Goal: Information Seeking & Learning: Understand process/instructions

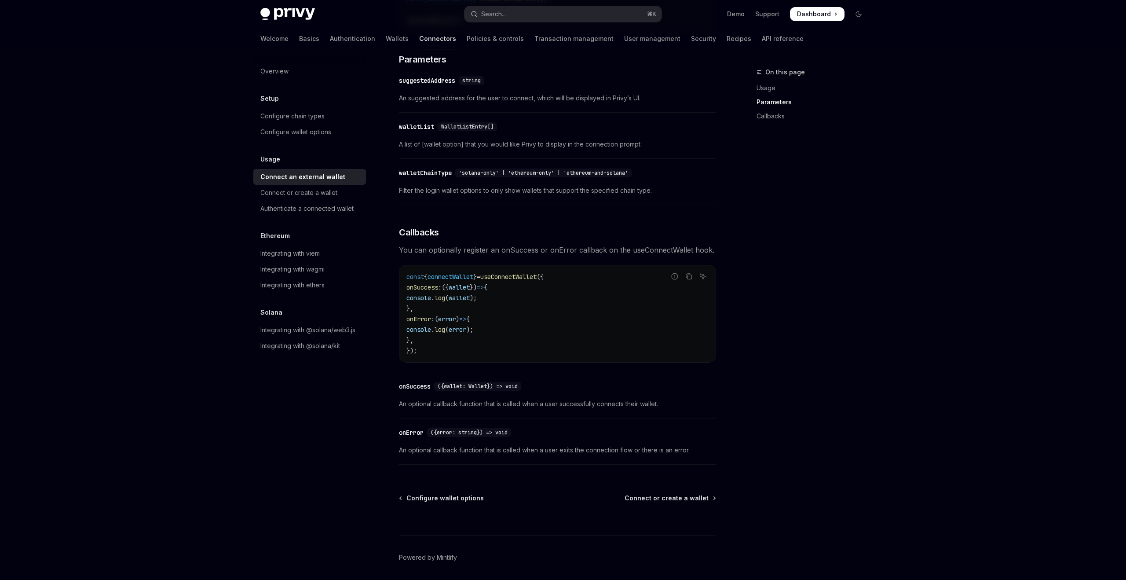
scroll to position [386, 0]
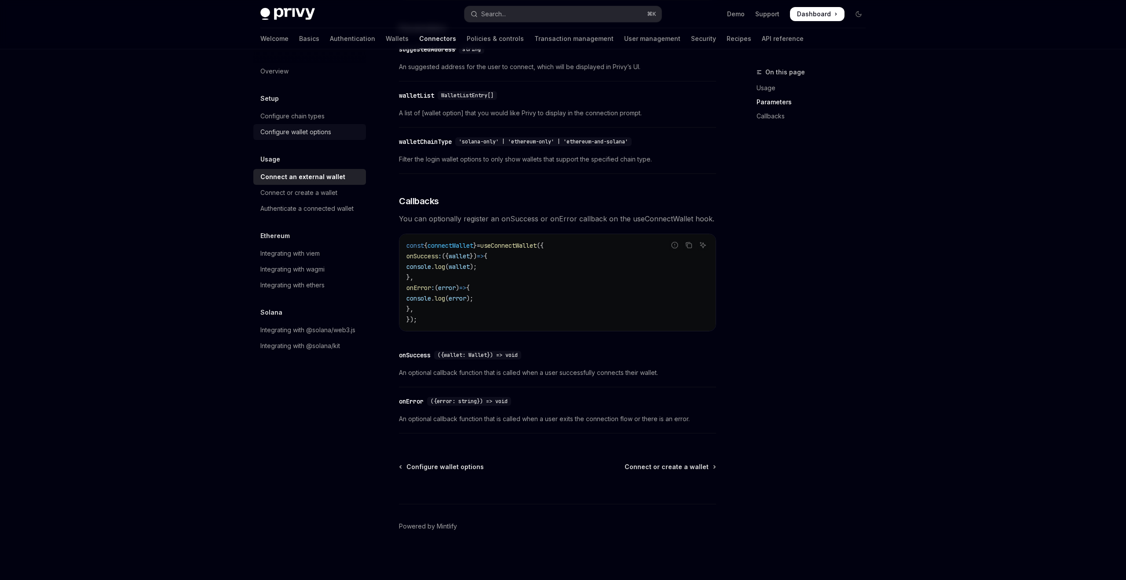
click at [319, 128] on div "Configure wallet options" at bounding box center [295, 132] width 71 height 11
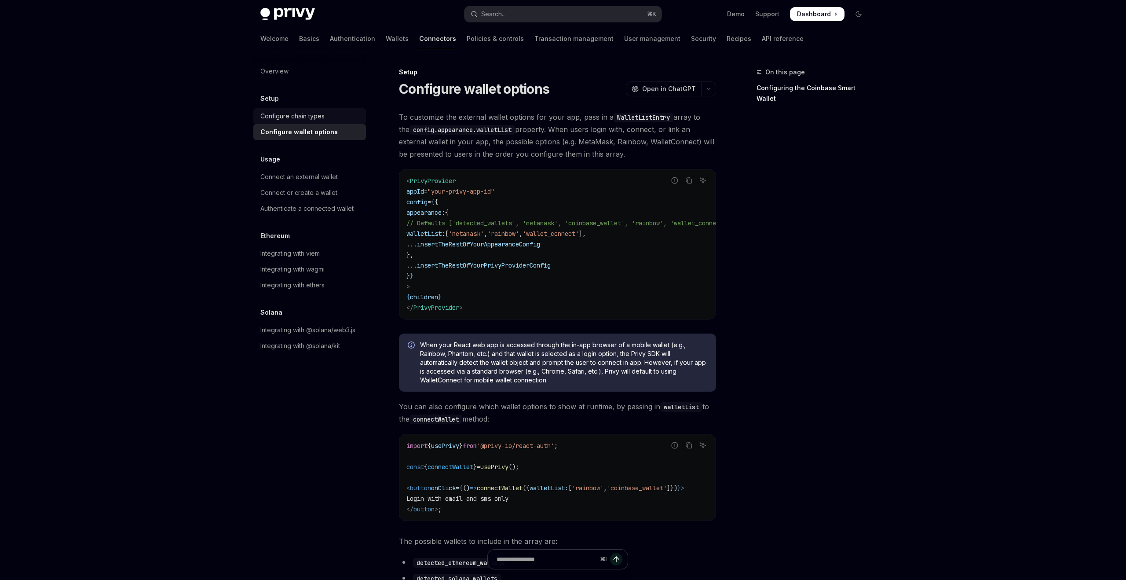
click at [308, 116] on div "Configure chain types" at bounding box center [292, 116] width 64 height 11
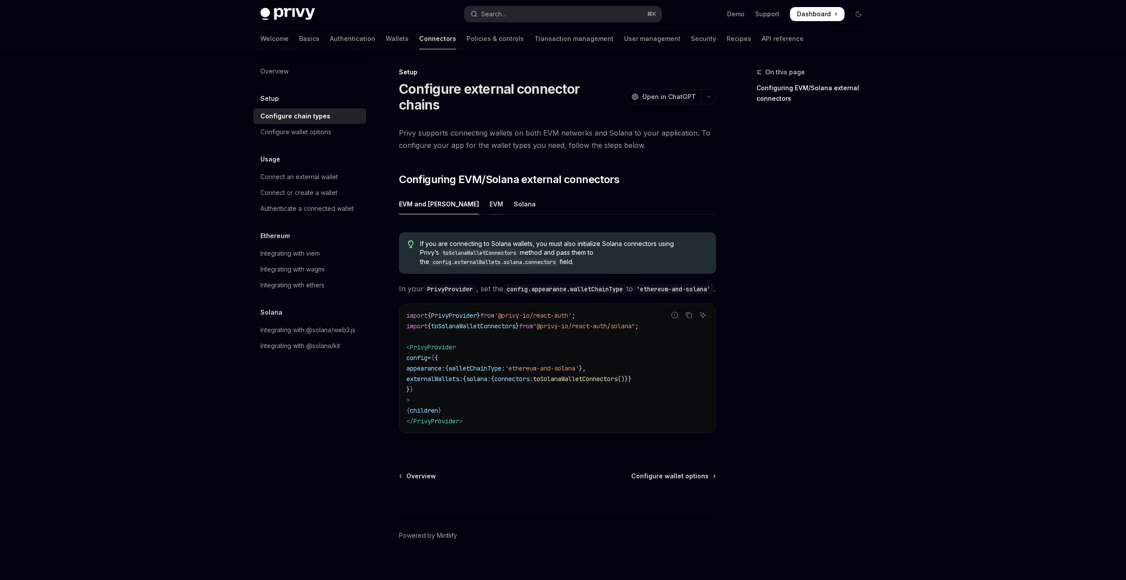
click at [490, 194] on div "EVM" at bounding box center [497, 204] width 14 height 21
type textarea "*"
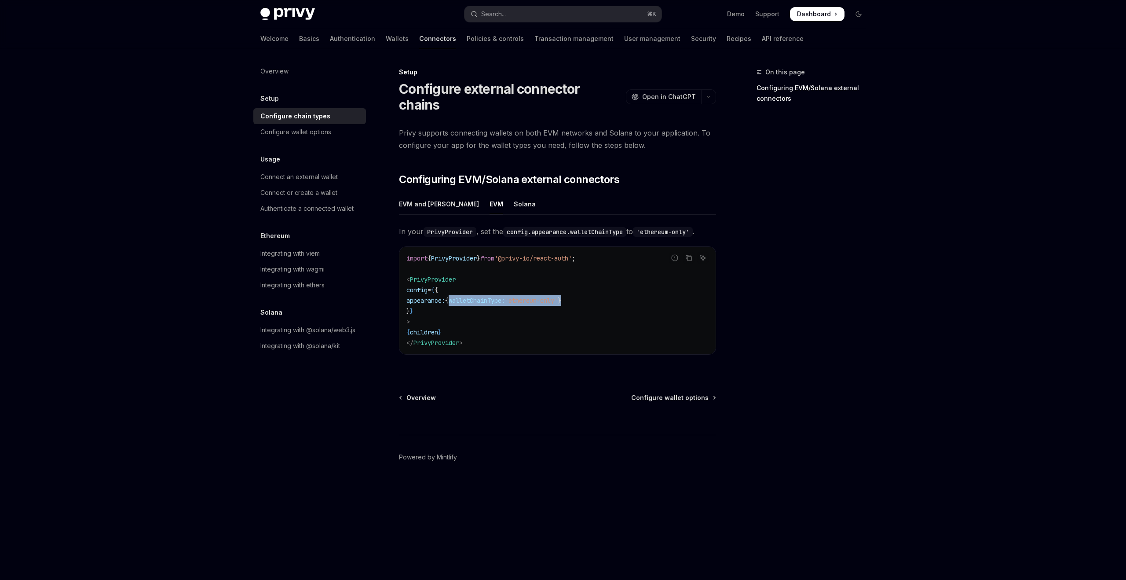
drag, startPoint x: 535, startPoint y: 283, endPoint x: 614, endPoint y: 283, distance: 79.2
click at [614, 283] on code "import { PrivyProvider } from '@privy-io/react-auth' ; < PrivyProvider config =…" at bounding box center [558, 300] width 302 height 95
copy span "{ walletChainType: 'ethereum-only' }"
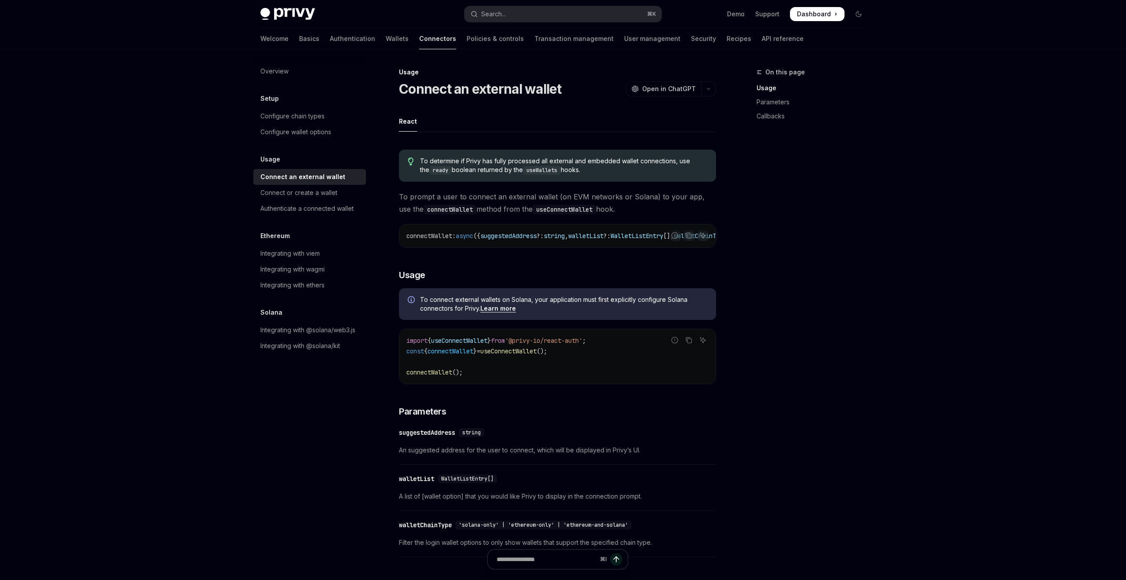
click at [217, 368] on div "Skip to main content Privy Docs home page Search... ⌘ K Demo Support Dashboard …" at bounding box center [563, 481] width 1126 height 963
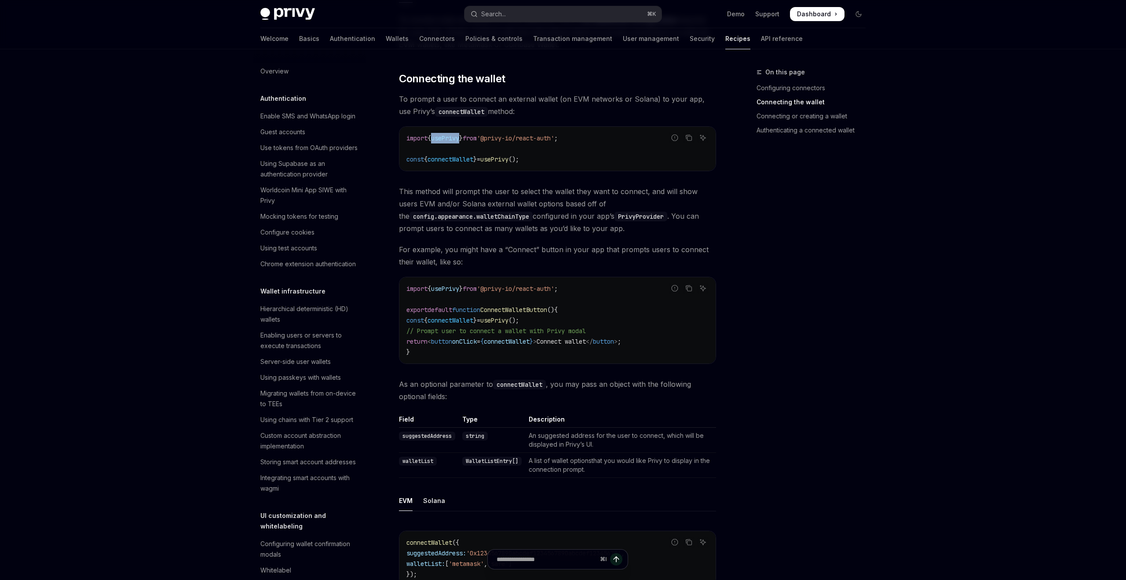
scroll to position [851, 0]
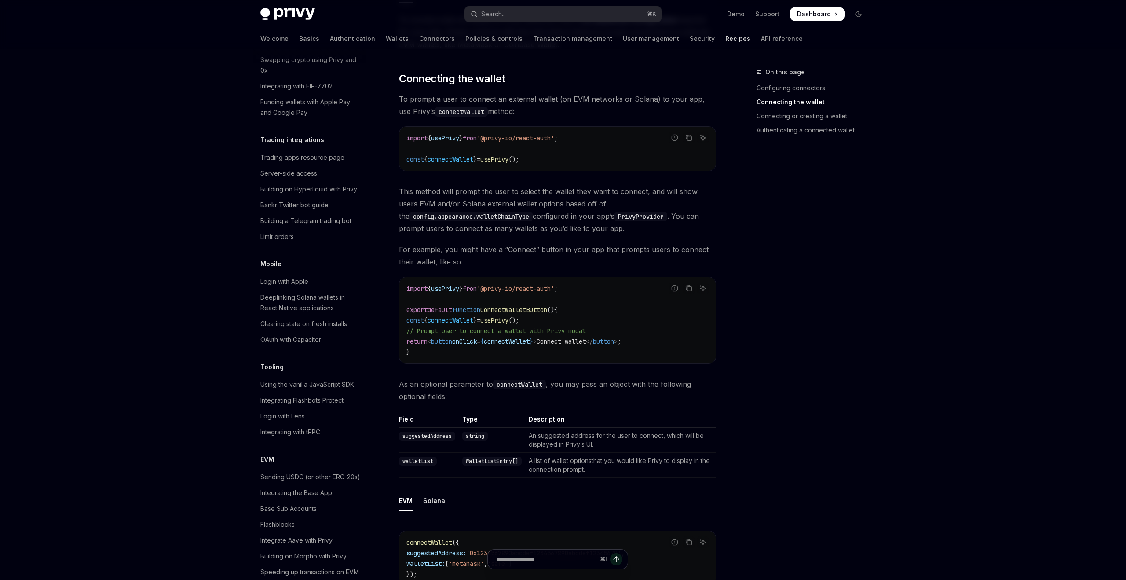
click at [634, 138] on code "import { usePrivy } from '@privy-io/react-auth' ; const { connectWallet } = use…" at bounding box center [558, 149] width 302 height 32
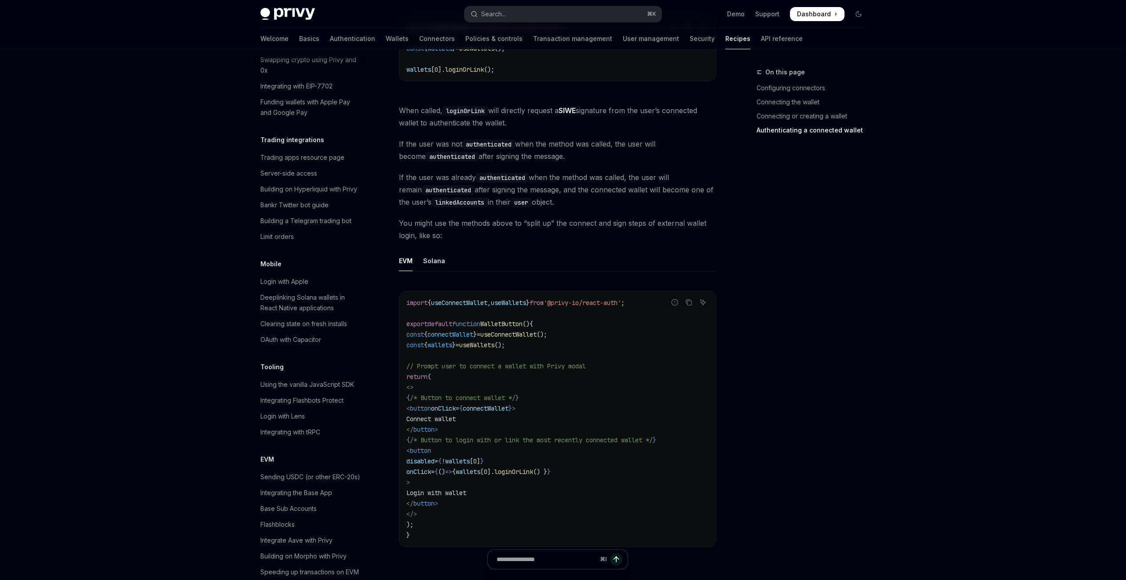
click at [473, 330] on span "connectWallet" at bounding box center [451, 334] width 46 height 8
click at [514, 330] on span "useConnectWallet" at bounding box center [508, 334] width 56 height 8
copy span "useConnectWallet"
